Goal: Task Accomplishment & Management: Manage account settings

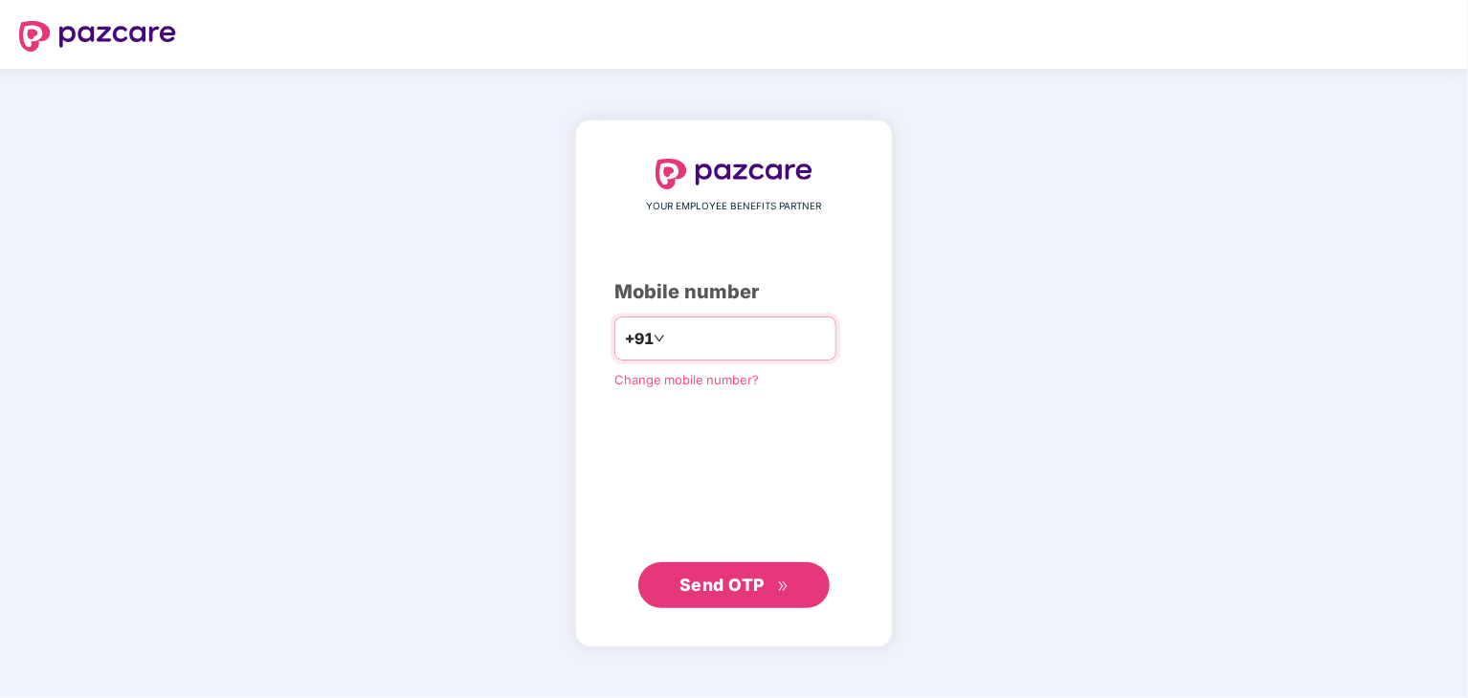
click at [696, 343] on input "number" at bounding box center [747, 338] width 157 height 31
type input "**********"
click at [735, 581] on span "Send OTP" at bounding box center [721, 584] width 85 height 20
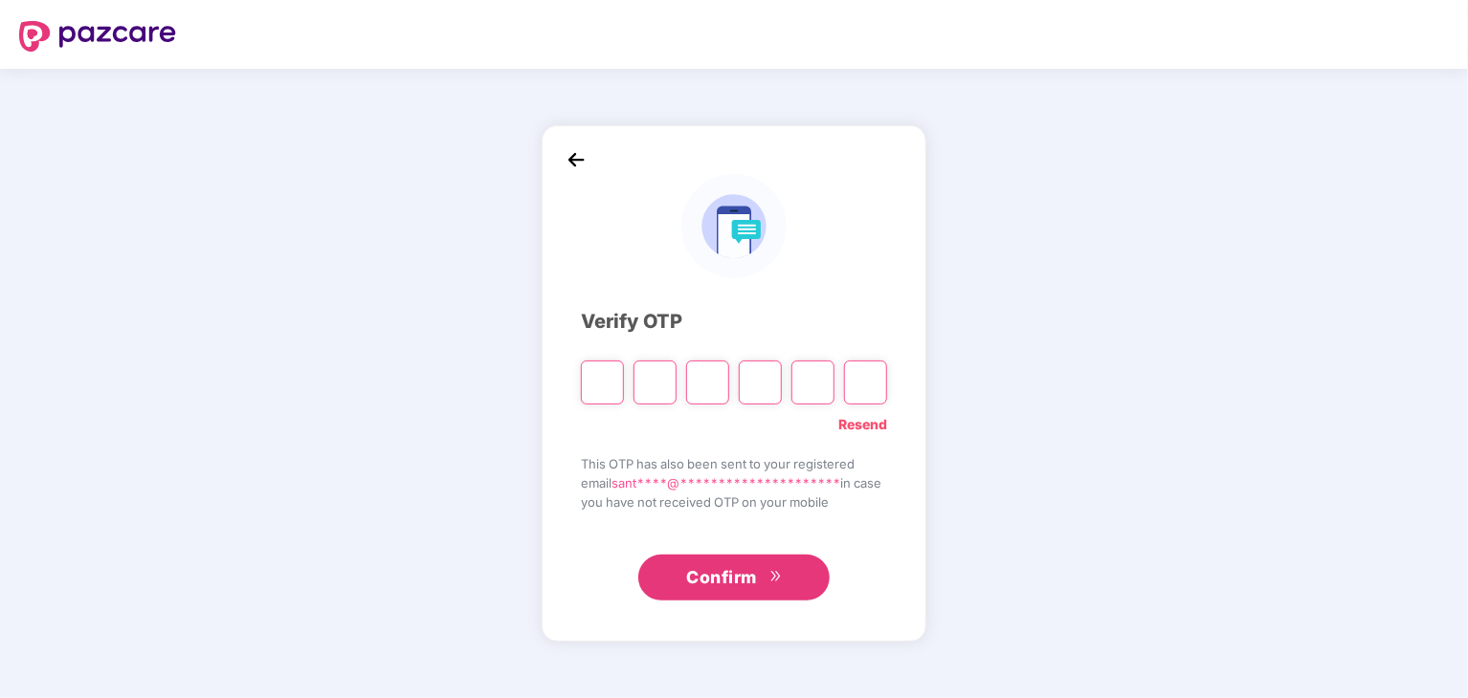
type input "*"
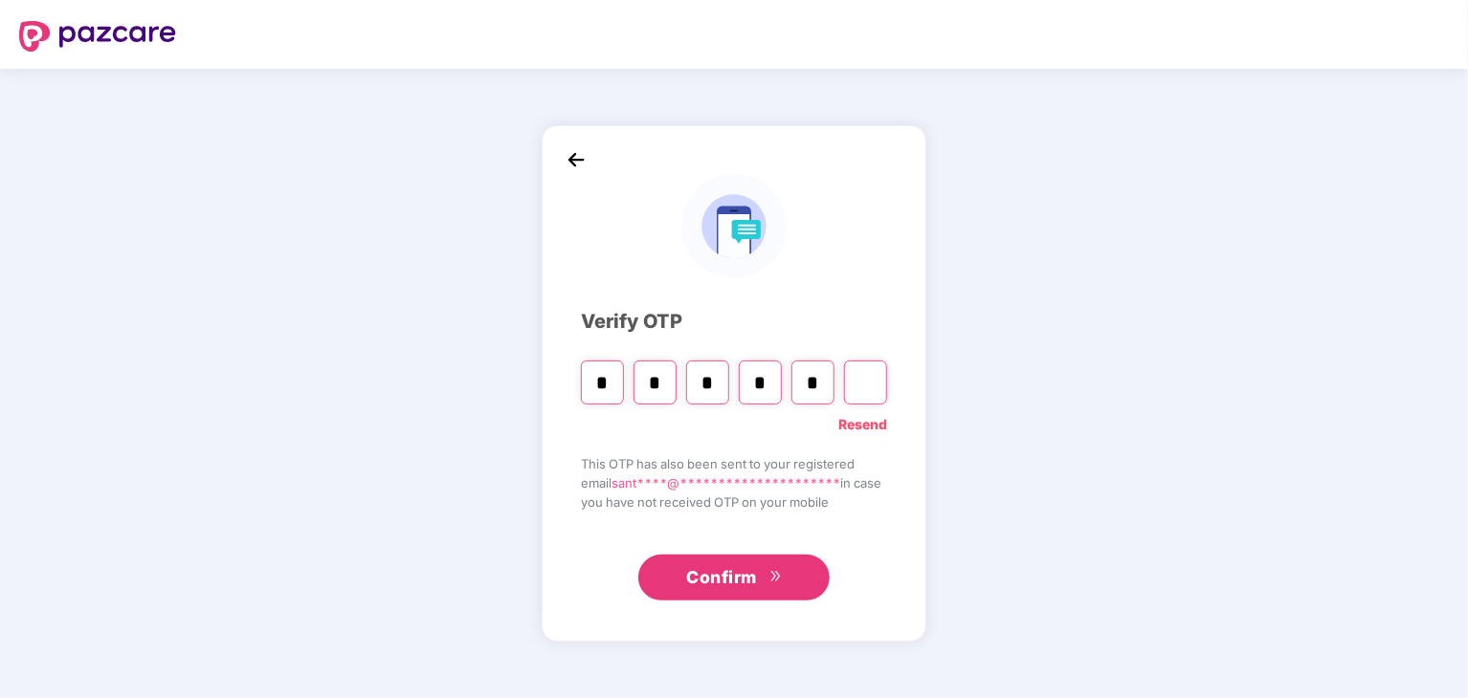
type input "*"
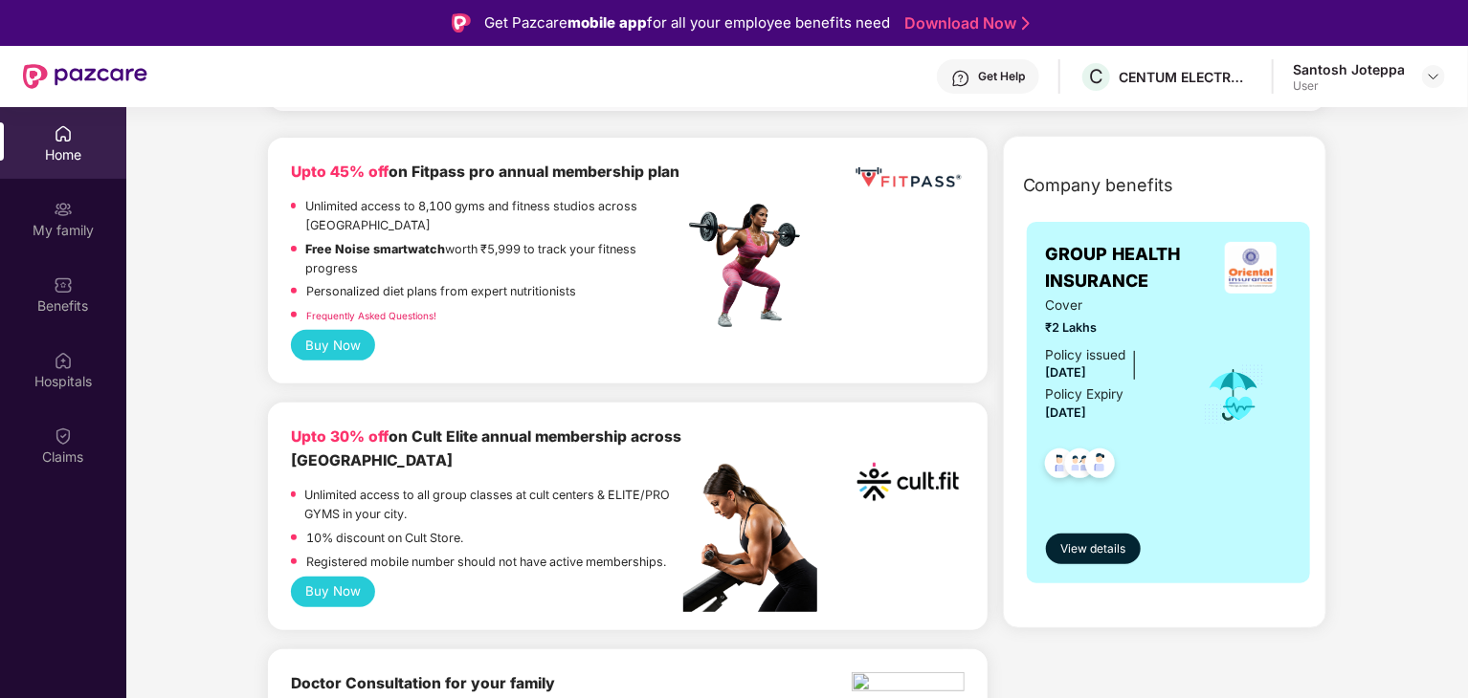
scroll to position [383, 0]
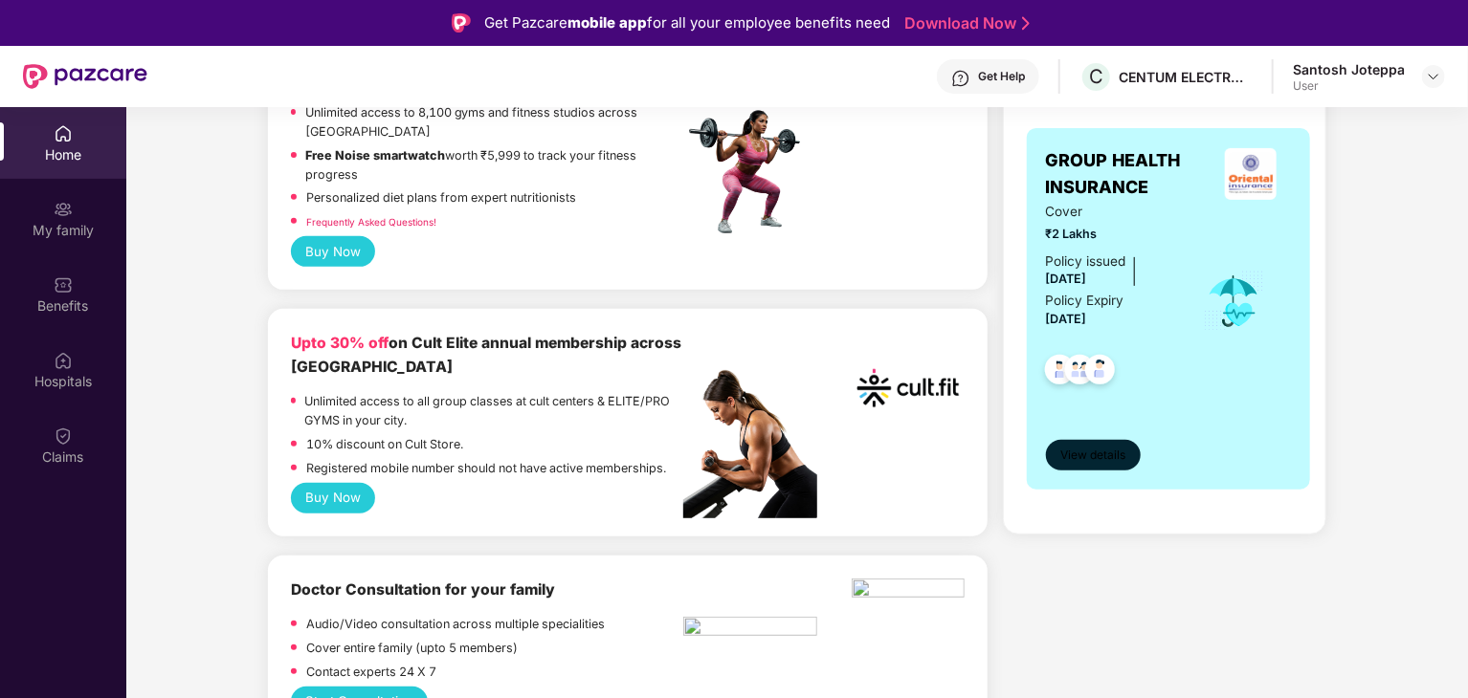
click at [1087, 455] on span "View details" at bounding box center [1092, 456] width 65 height 18
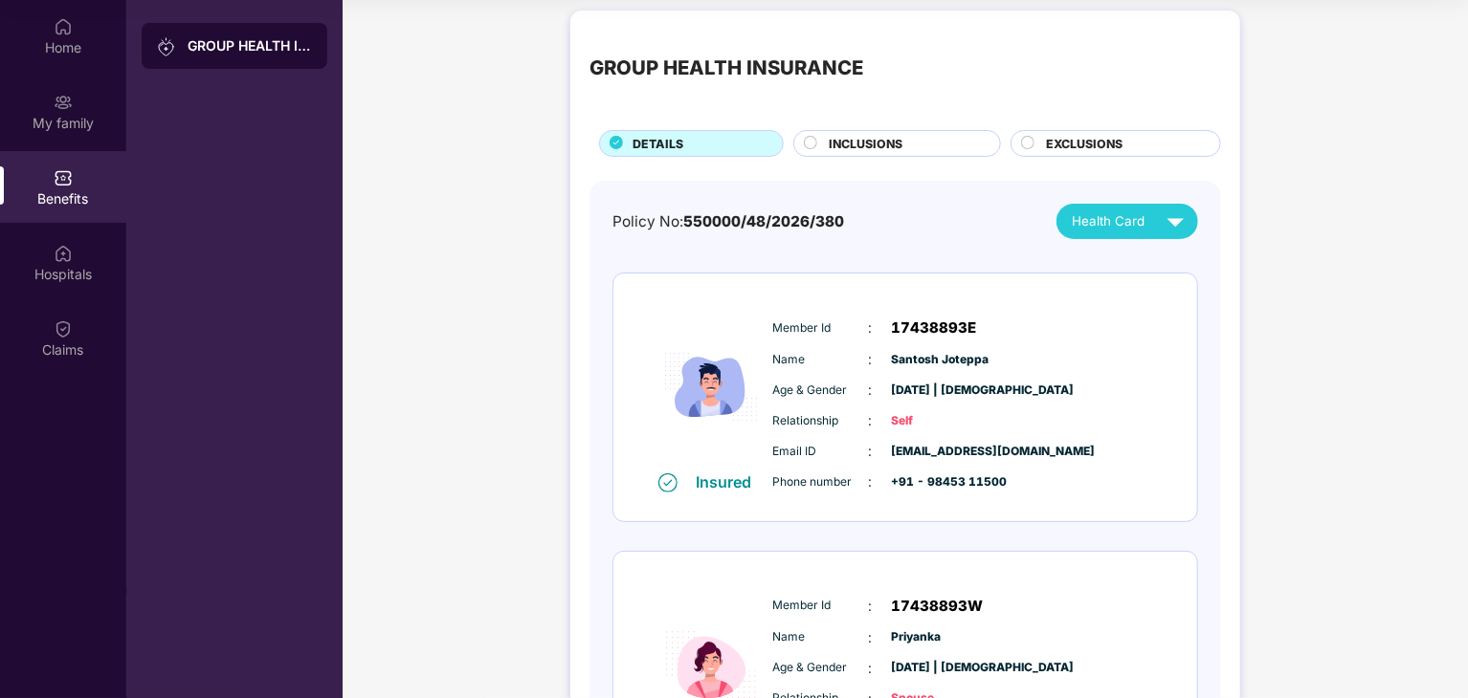
scroll to position [0, 0]
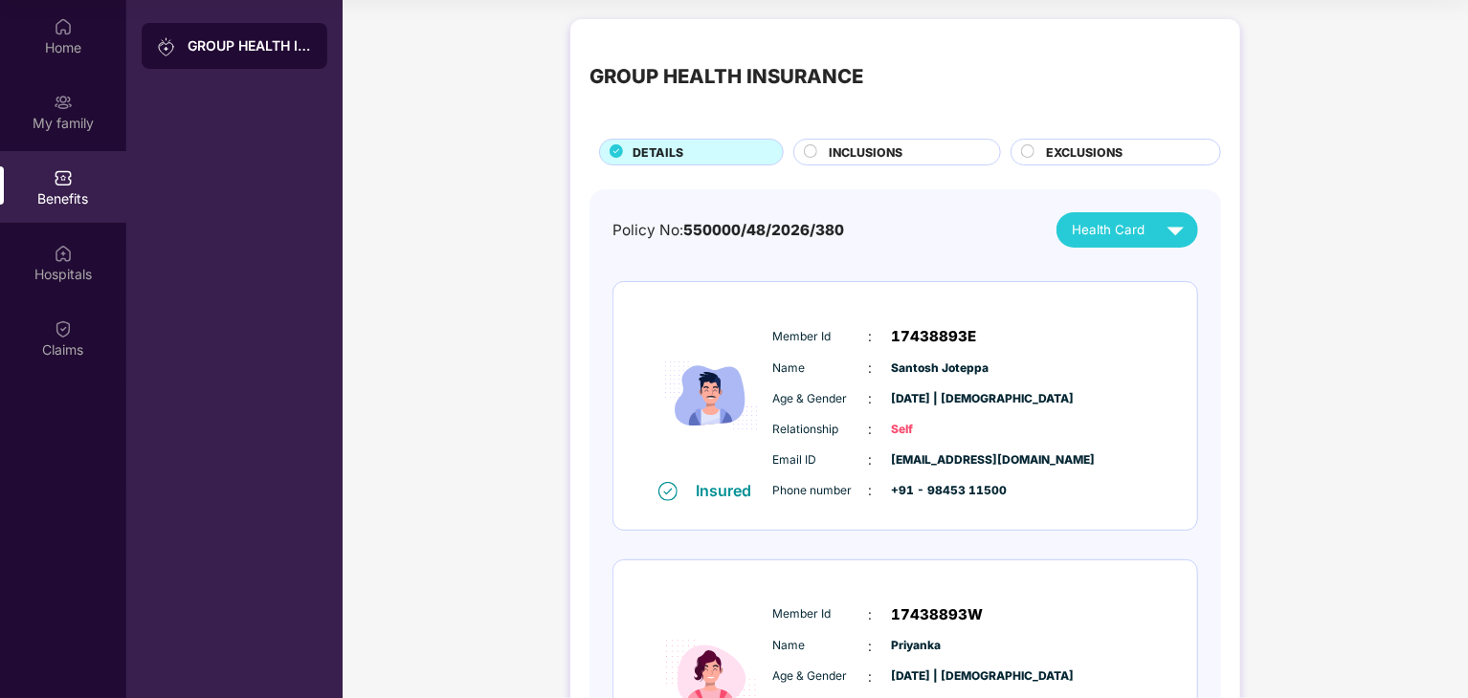
click at [868, 149] on span "INCLUSIONS" at bounding box center [866, 153] width 74 height 18
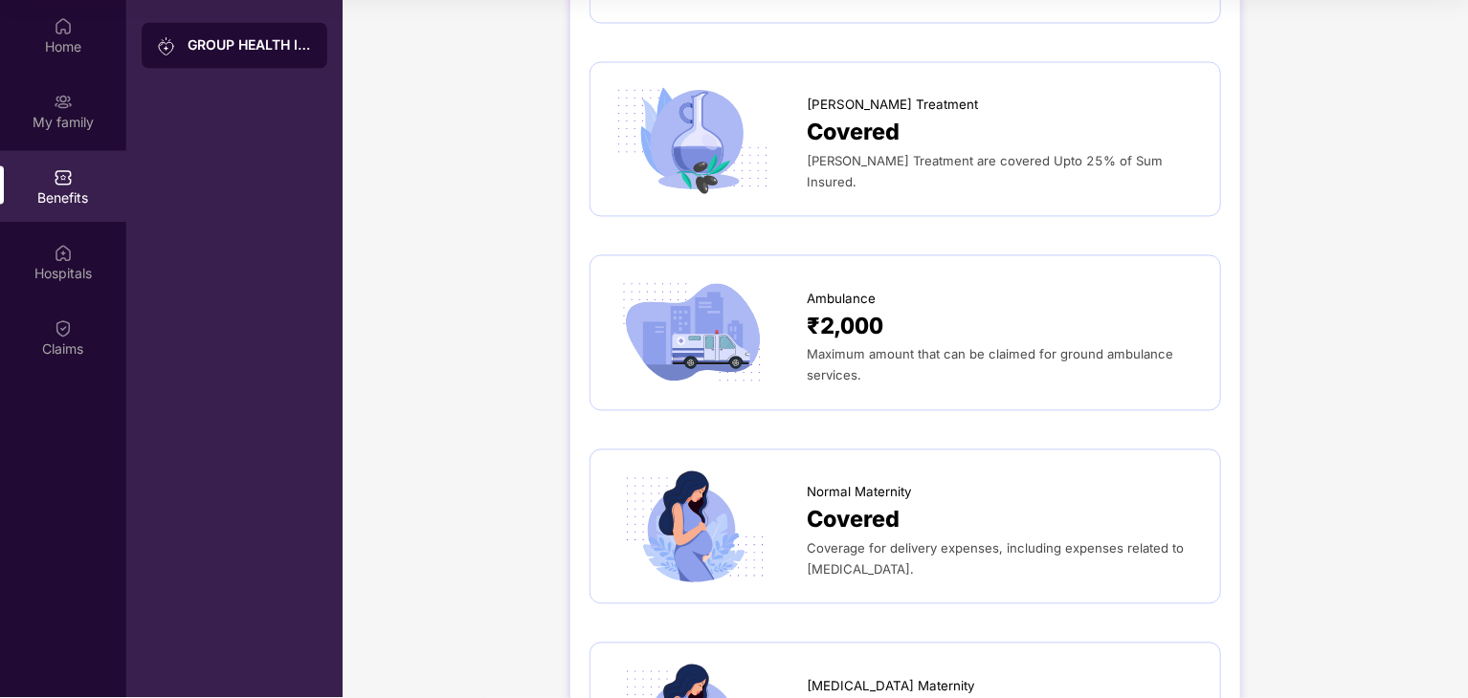
scroll to position [1562, 0]
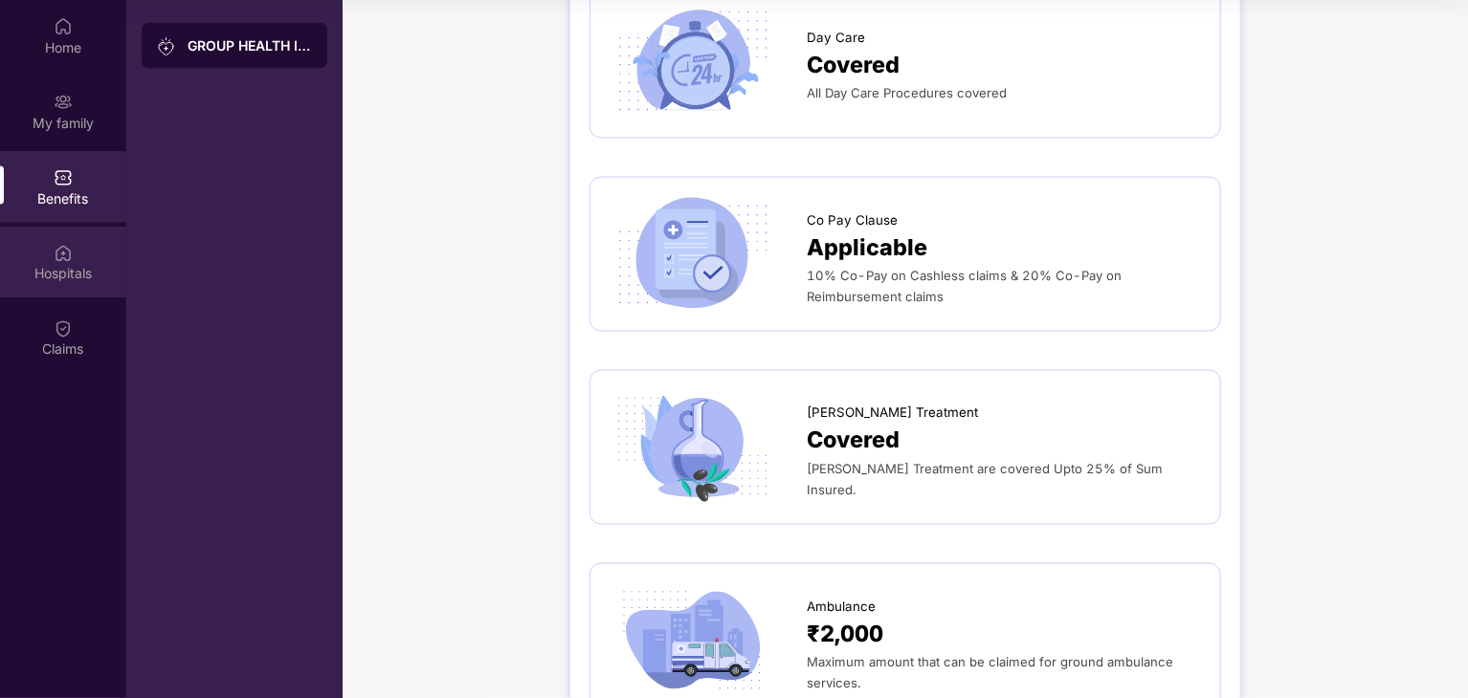
click at [61, 282] on div "Hospitals" at bounding box center [63, 274] width 126 height 19
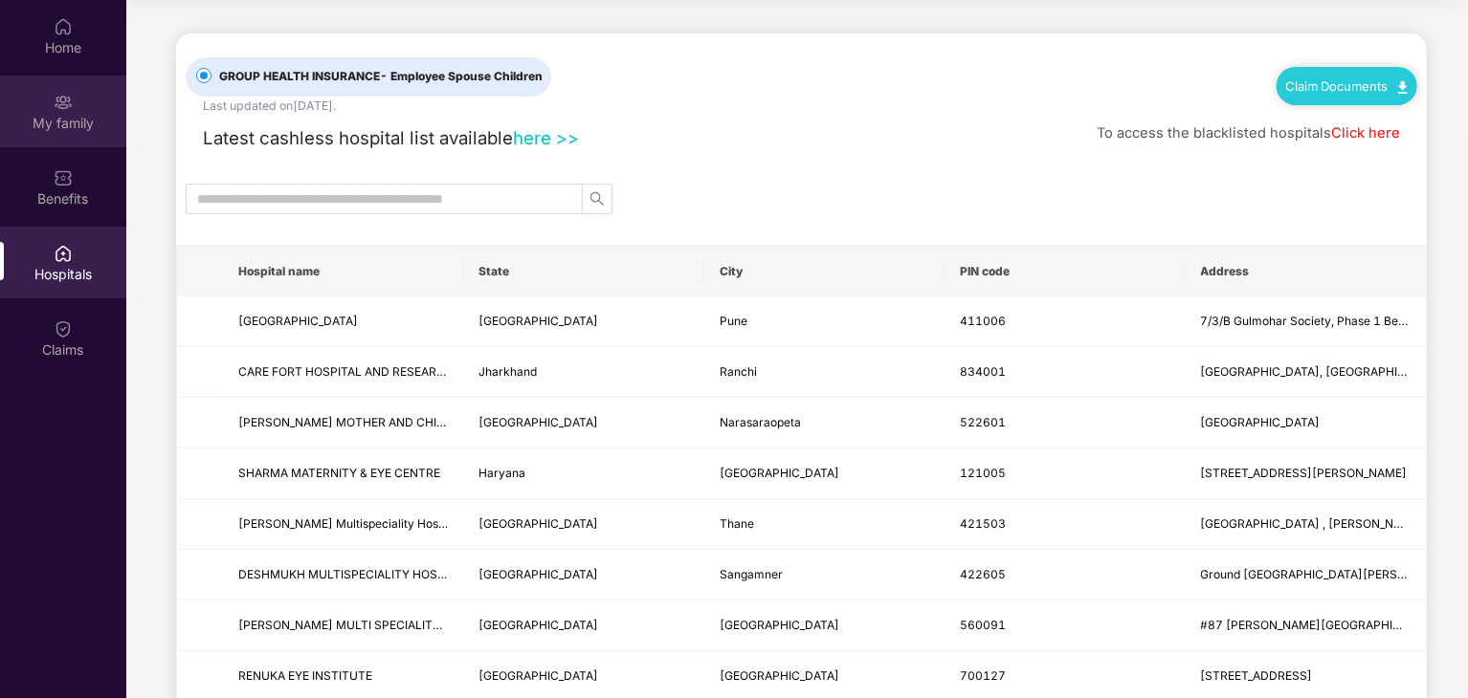
click at [56, 112] on div "My family" at bounding box center [63, 112] width 126 height 72
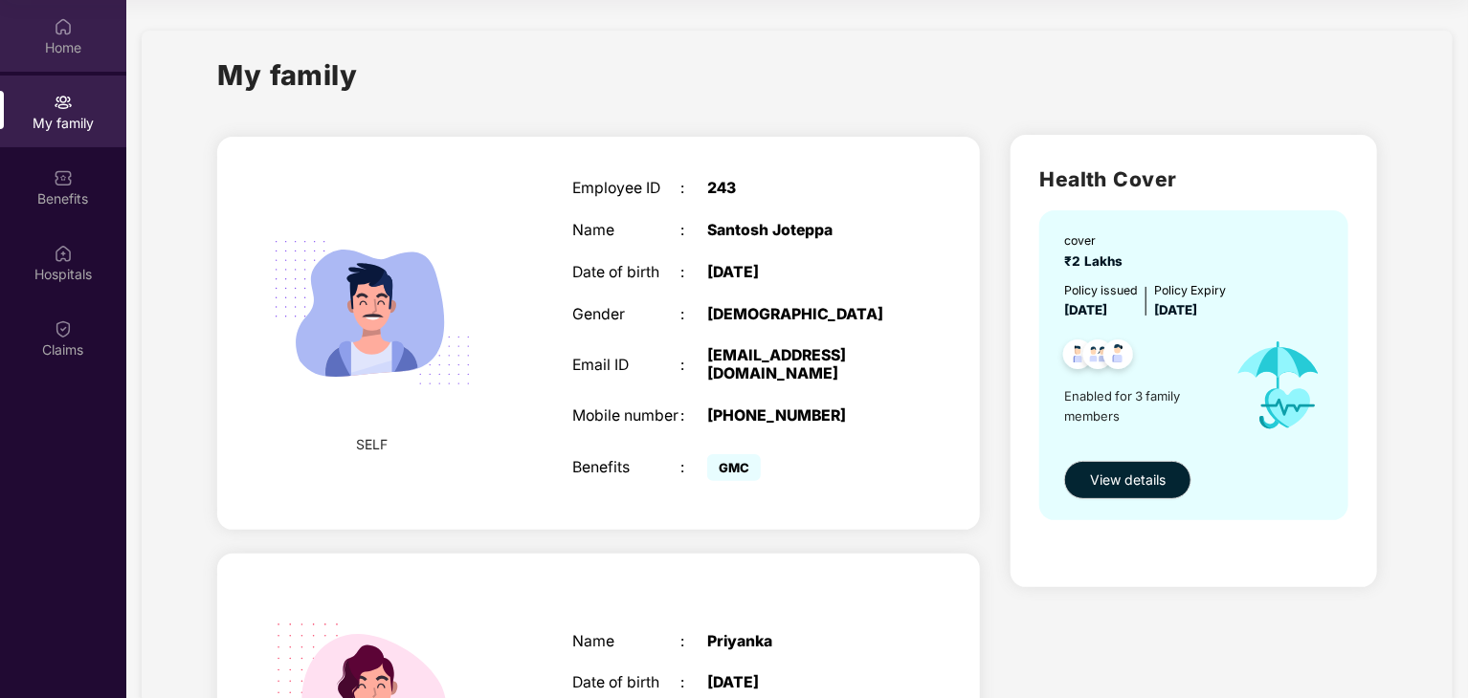
click at [69, 54] on div "Home" at bounding box center [63, 47] width 126 height 19
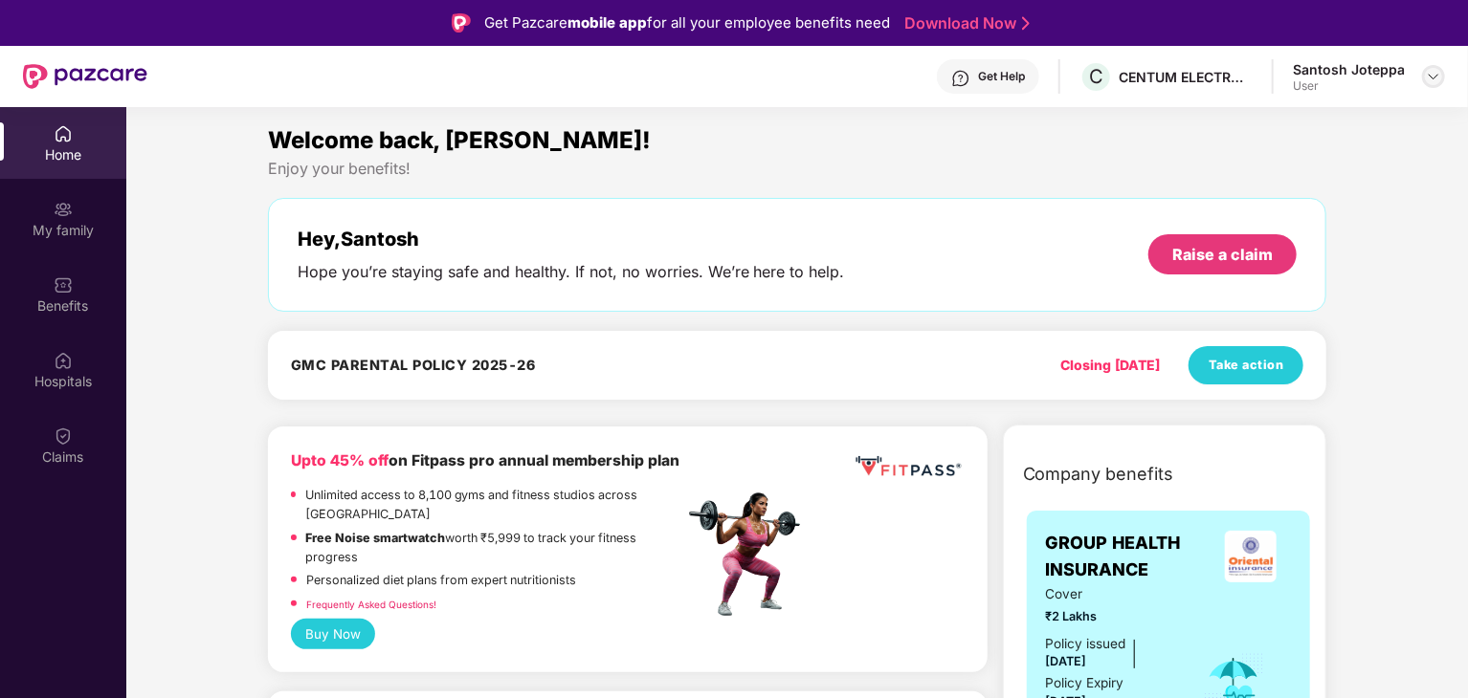
click at [1433, 77] on img at bounding box center [1433, 76] width 15 height 15
click at [1243, 133] on div "Logout" at bounding box center [1343, 121] width 249 height 37
